Goal: Communication & Community: Participate in discussion

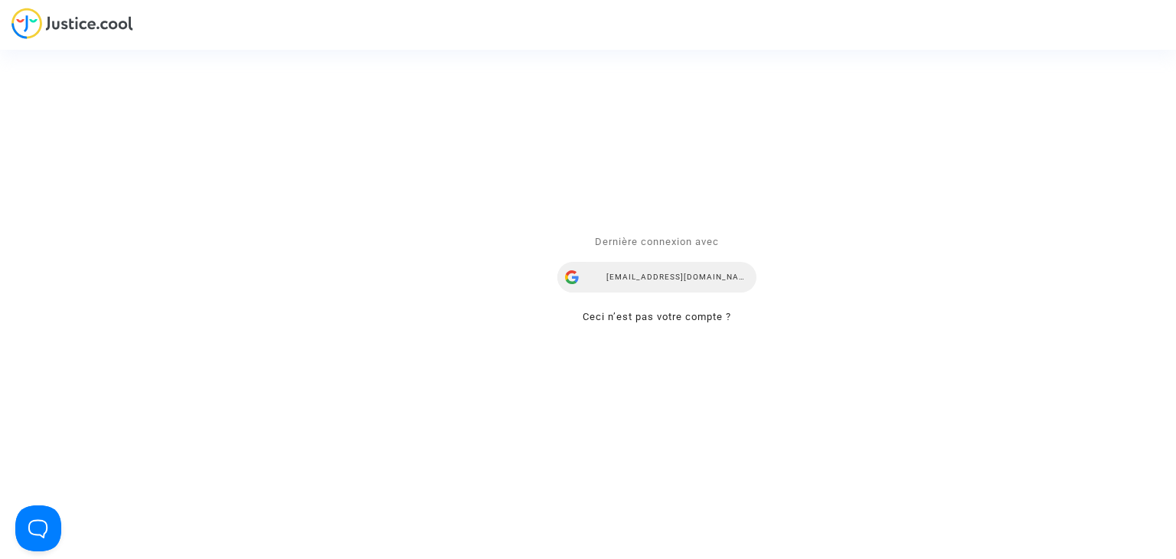
click at [679, 283] on div "[EMAIL_ADDRESS][DOMAIN_NAME]" at bounding box center [656, 278] width 199 height 31
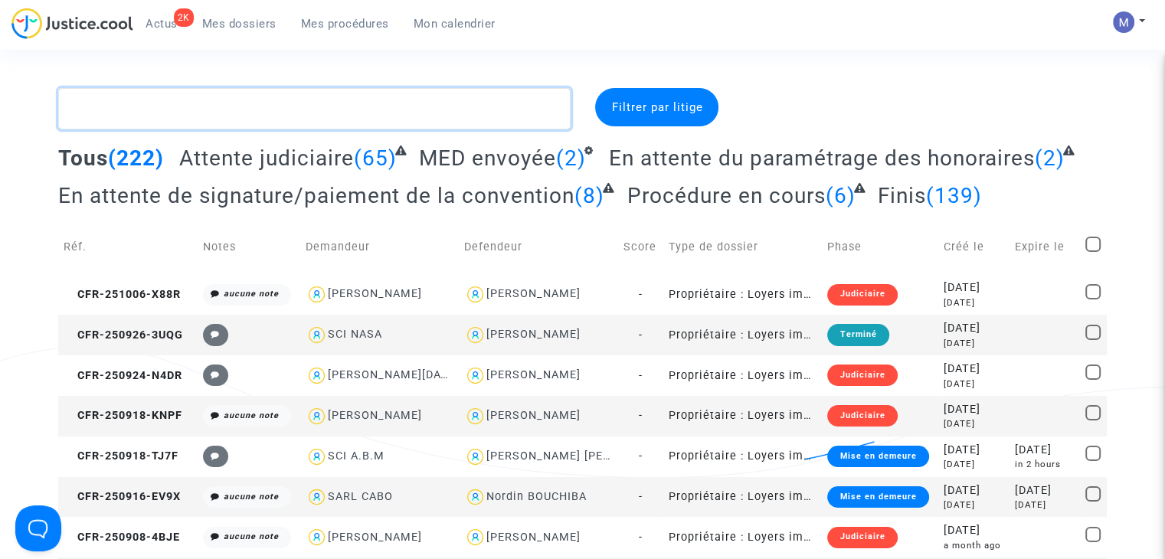
click at [205, 107] on textarea at bounding box center [314, 108] width 512 height 41
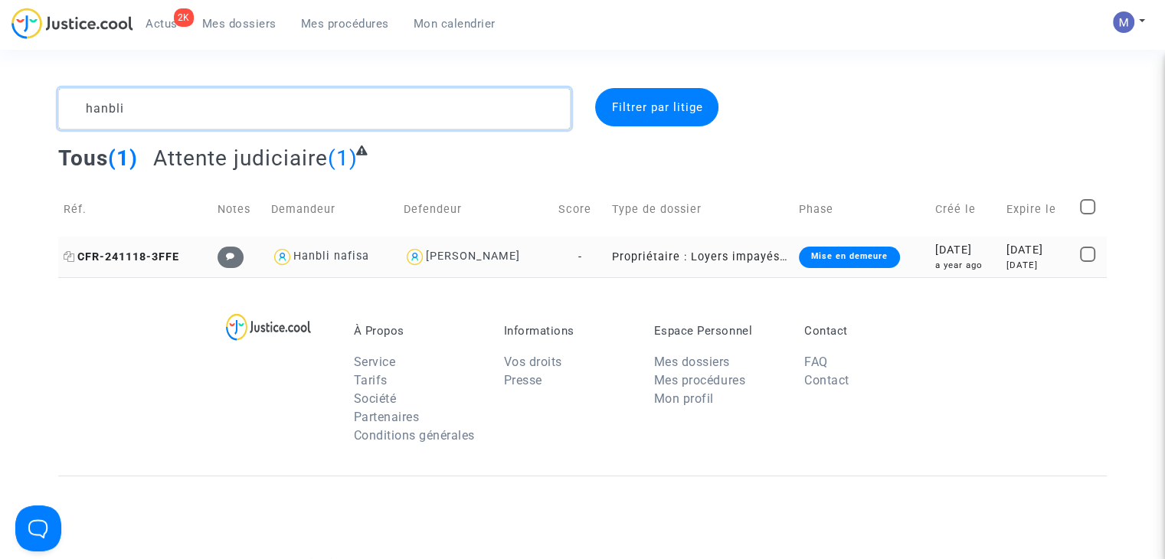
type textarea "hanbli"
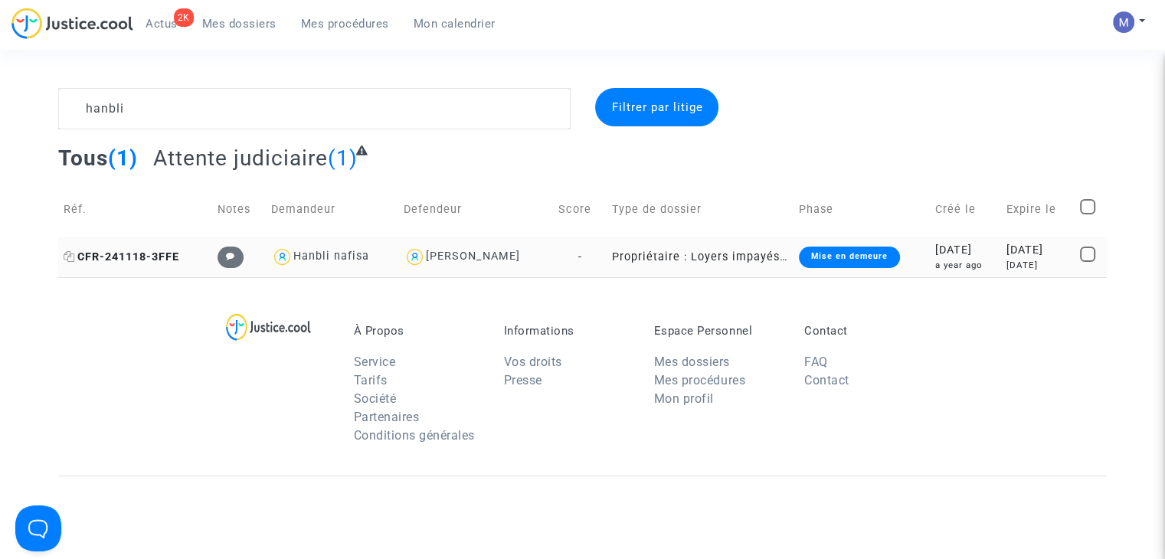
click at [113, 256] on span "CFR-241118-3FFE" at bounding box center [122, 256] width 116 height 13
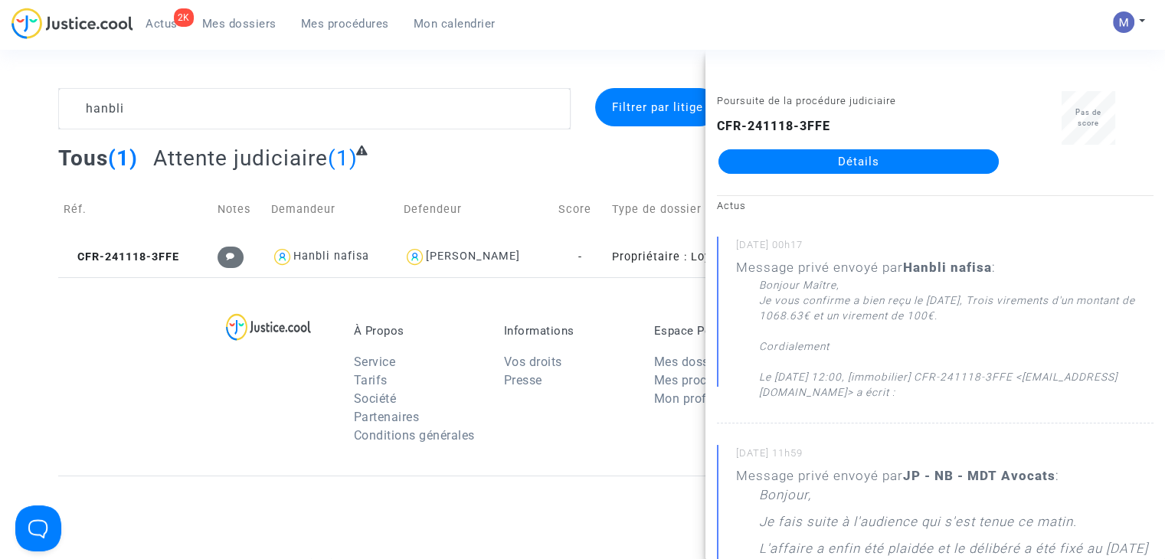
click at [864, 161] on link "Détails" at bounding box center [858, 161] width 280 height 25
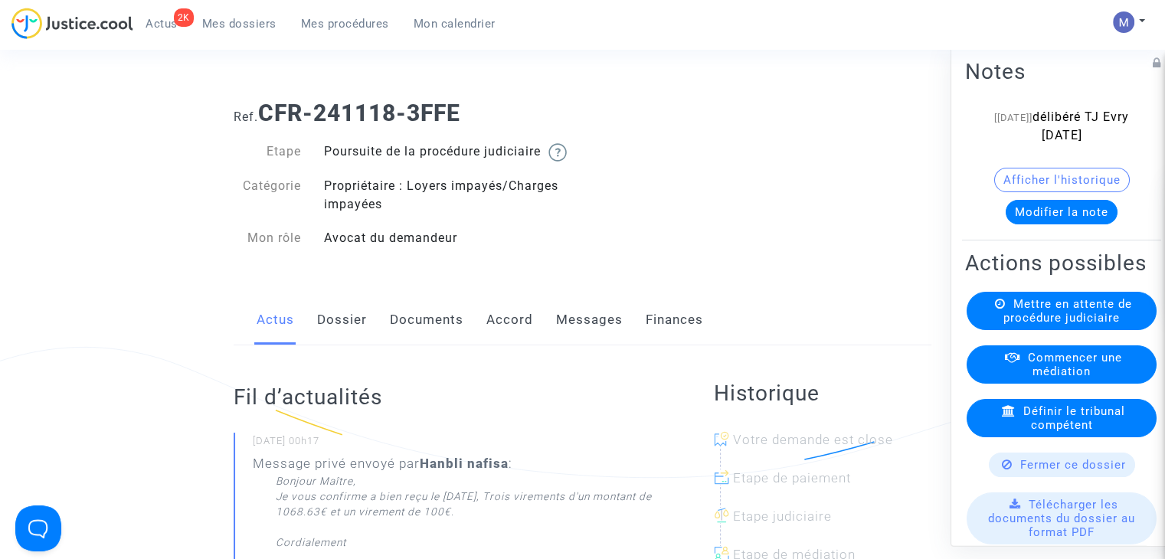
click at [575, 332] on link "Messages" at bounding box center [589, 320] width 67 height 51
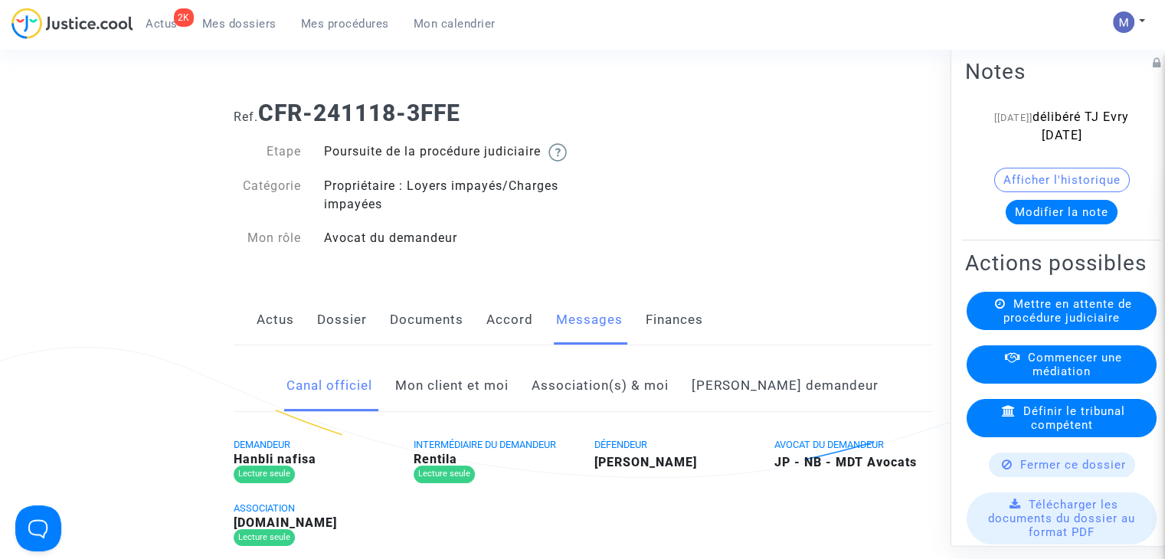
click at [508, 405] on link "Mon client et moi" at bounding box center [451, 386] width 113 height 51
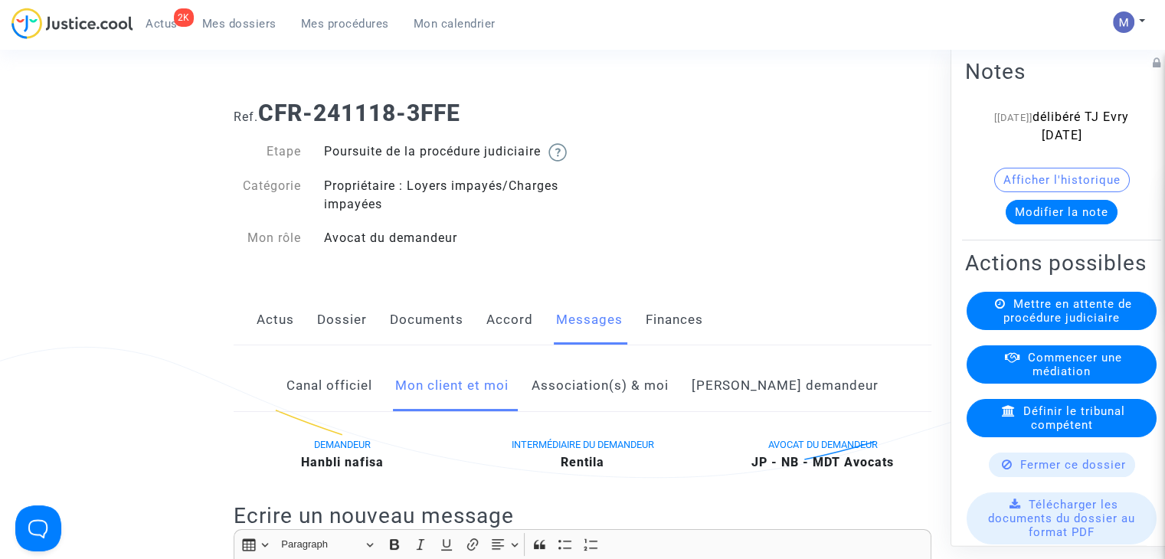
scroll to position [306, 0]
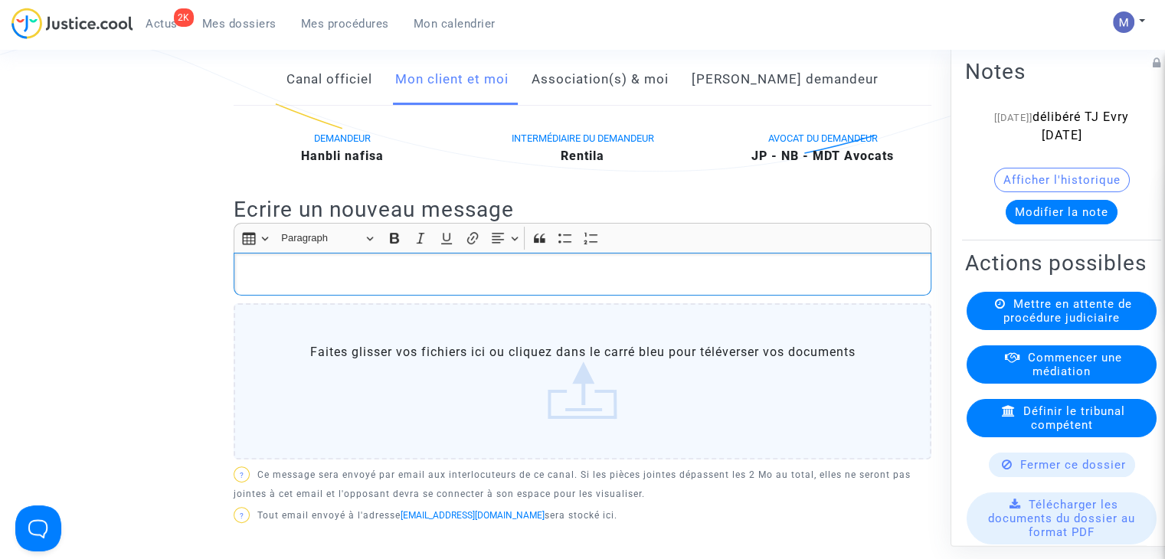
click at [302, 276] on div "Rich Text Editor, main" at bounding box center [582, 274] width 697 height 43
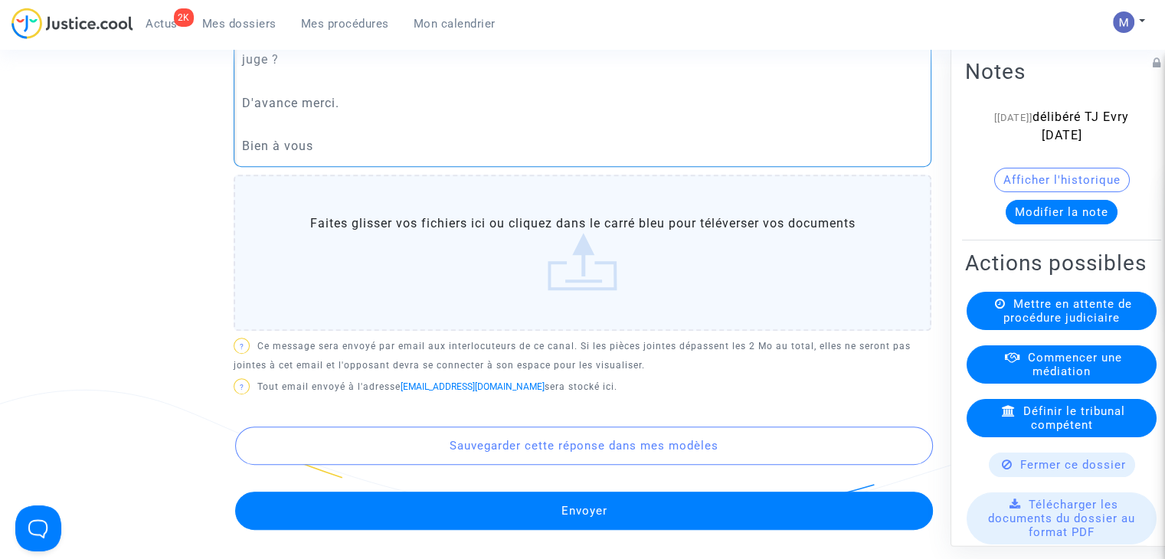
scroll to position [613, 0]
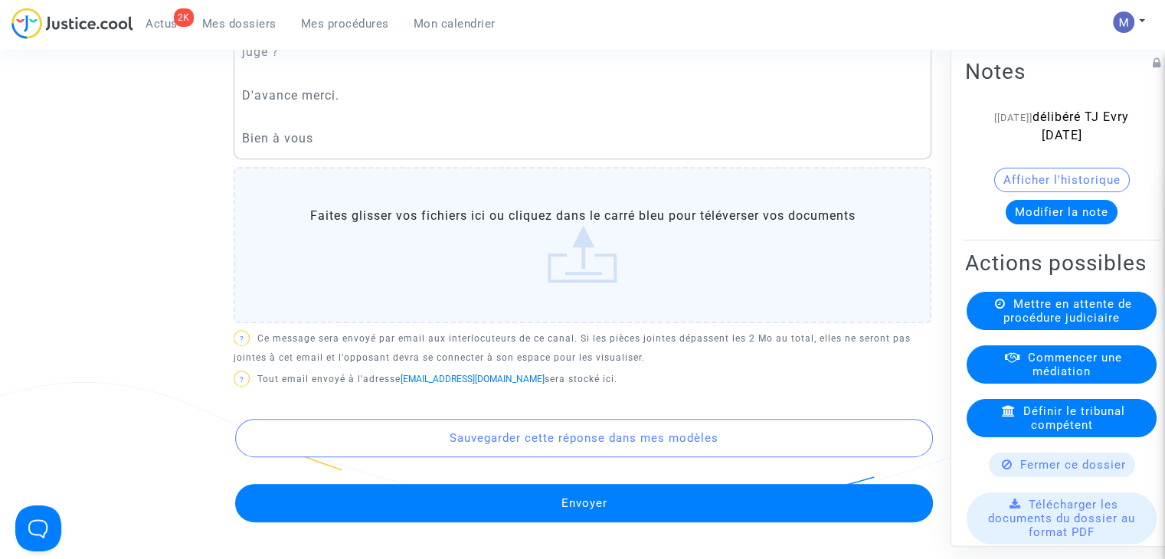
click at [602, 522] on button "Envoyer" at bounding box center [583, 503] width 697 height 38
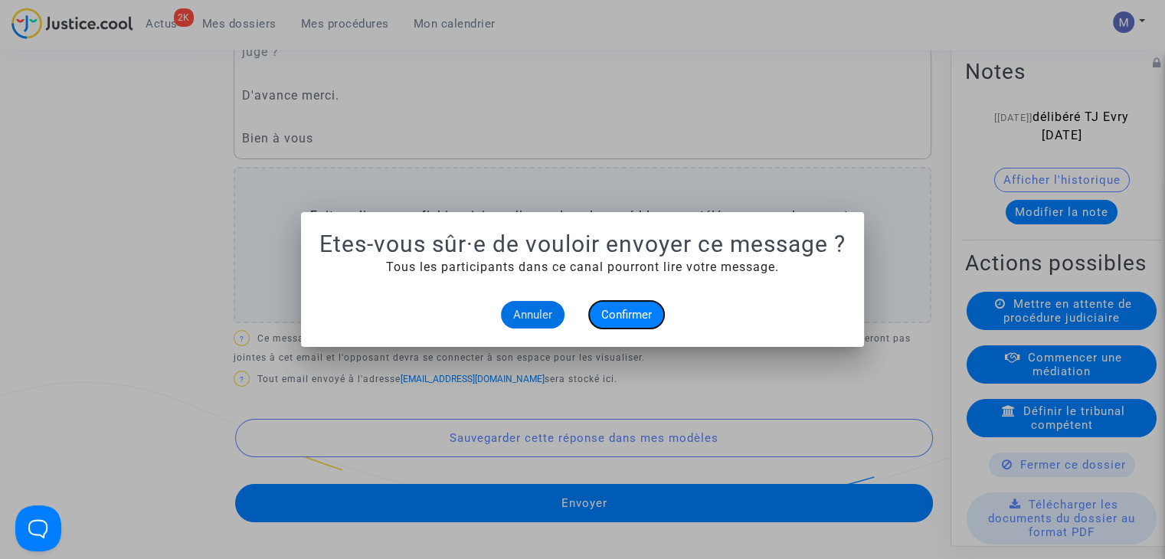
click at [639, 311] on span "Confirmer" at bounding box center [626, 315] width 51 height 14
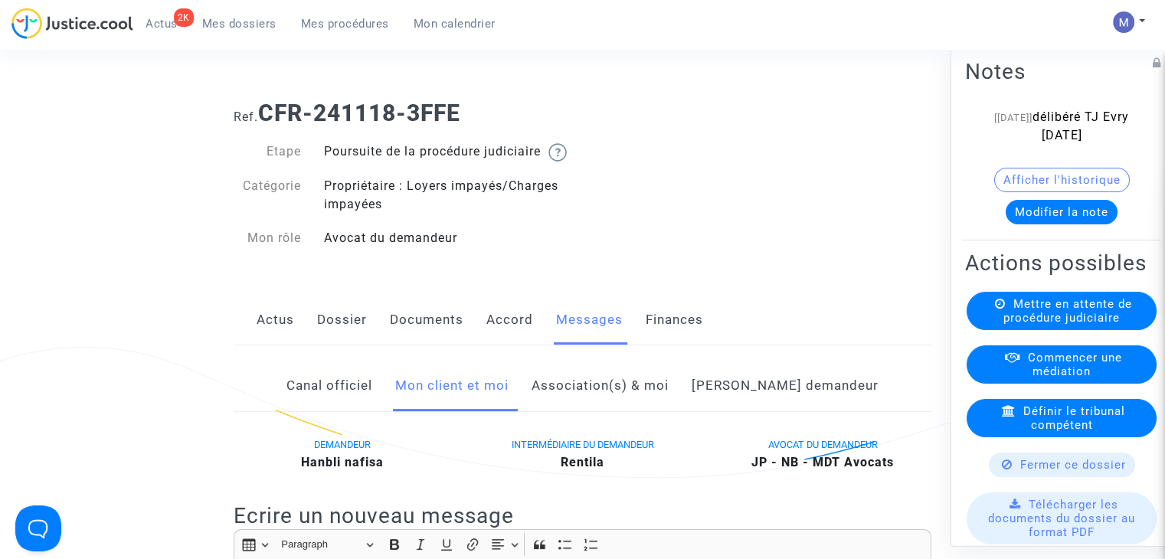
drag, startPoint x: 233, startPoint y: 21, endPoint x: 670, endPoint y: 370, distance: 559.5
click at [233, 21] on span "Mes dossiers" at bounding box center [239, 24] width 74 height 14
